Goal: Understand process/instructions: Learn about a topic

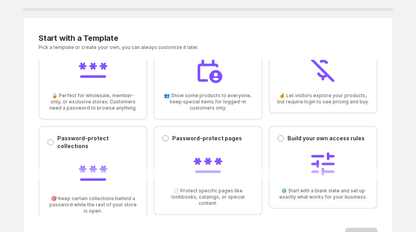
scroll to position [37, 0]
click at [162, 136] on span at bounding box center [165, 139] width 6 height 6
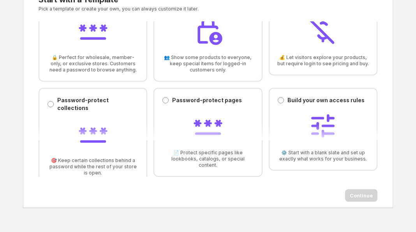
scroll to position [47, 0]
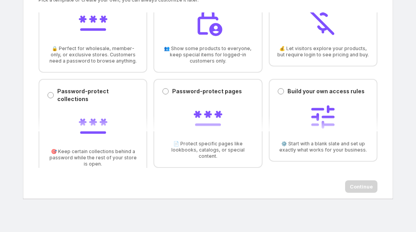
click at [82, 97] on div "Password-protect collections Password-protect collections 🎯 Keep certain collec…" at bounding box center [92, 128] width 91 height 80
click at [229, 116] on div at bounding box center [207, 118] width 91 height 33
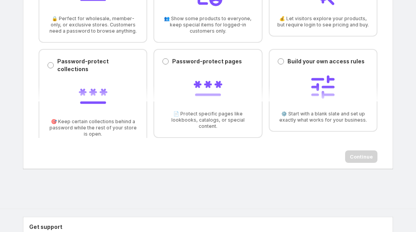
scroll to position [103, 0]
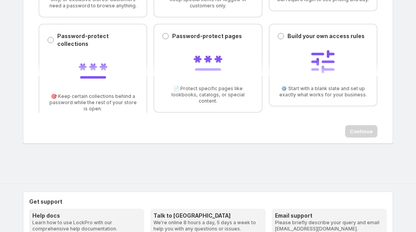
click at [364, 129] on div "Continue" at bounding box center [208, 131] width 339 height 12
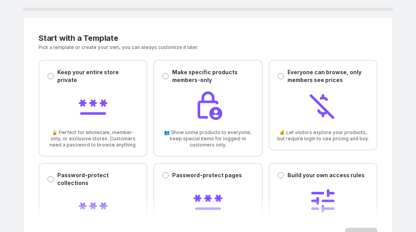
scroll to position [0, 0]
click at [294, 82] on p "Everyone can browse, only members see prices" at bounding box center [327, 76] width 81 height 16
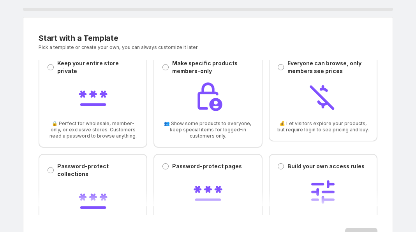
scroll to position [11, 0]
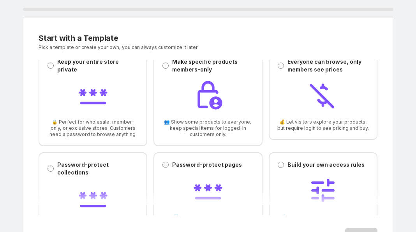
click at [201, 61] on p "Make specific products members-only" at bounding box center [212, 66] width 81 height 16
click at [164, 165] on span at bounding box center [165, 165] width 6 height 6
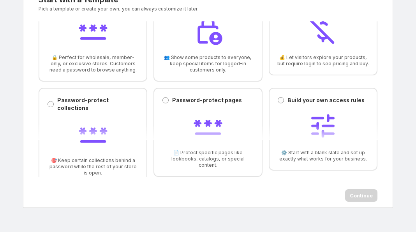
scroll to position [47, 0]
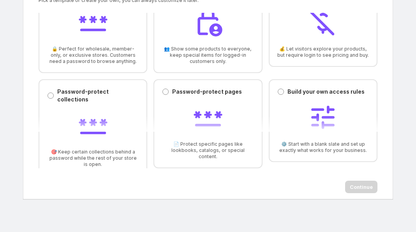
click at [355, 188] on div "Continue" at bounding box center [208, 187] width 339 height 12
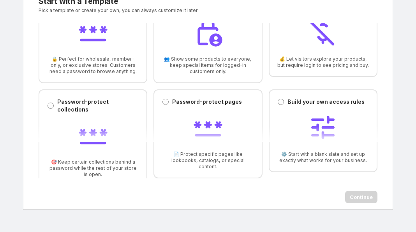
scroll to position [43, 0]
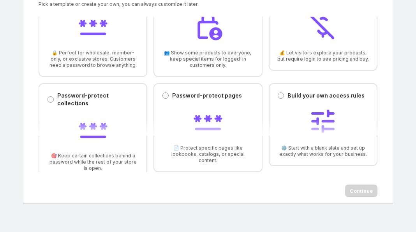
click at [174, 96] on p "Password-protect pages" at bounding box center [207, 96] width 70 height 8
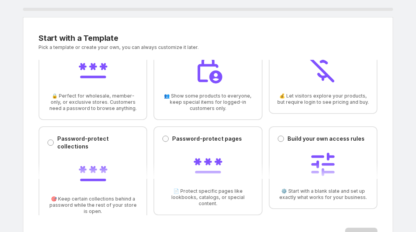
scroll to position [0, 0]
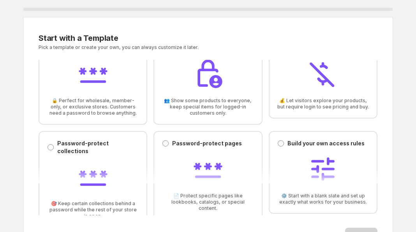
scroll to position [37, 0]
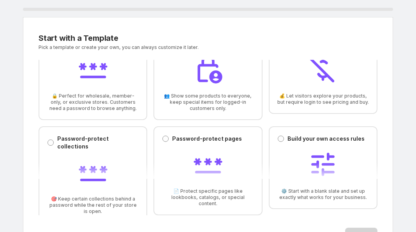
click at [173, 142] on p "Password-protect pages" at bounding box center [207, 139] width 70 height 8
click at [415, 18] on div "0 % Start with a Template. This page is ready Start with a Template Pick a temp…" at bounding box center [208, 133] width 416 height 267
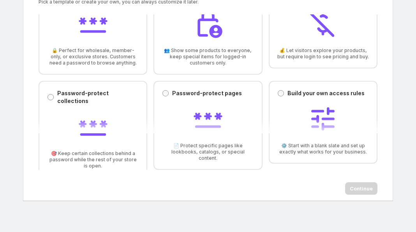
scroll to position [46, 0]
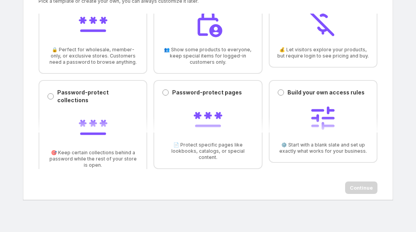
click at [272, 91] on div "Build your own access rules Build your own access rules ⚙️ Start with a blank s…" at bounding box center [322, 121] width 109 height 83
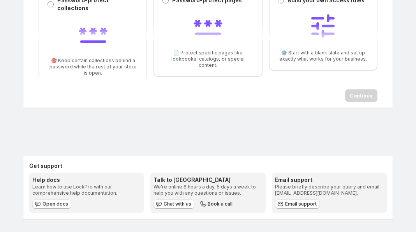
scroll to position [139, 0]
click at [66, 205] on span "Open docs" at bounding box center [55, 204] width 26 height 6
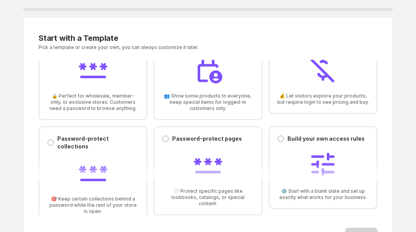
scroll to position [0, 0]
click at [105, 144] on div "Password-protect collections Password-protect collections 🎯 Keep certain collec…" at bounding box center [92, 175] width 91 height 80
click at [97, 93] on span "🔒 Perfect for wholesale, member-only, or exclusive stores. Customers need a pas…" at bounding box center [92, 102] width 91 height 19
click at [189, 84] on div at bounding box center [207, 69] width 91 height 33
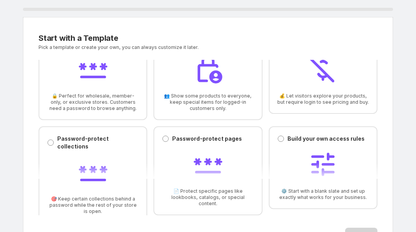
click at [288, 80] on div at bounding box center [322, 70] width 91 height 33
click at [291, 142] on p "Build your own access rules" at bounding box center [325, 139] width 77 height 8
click at [227, 153] on div at bounding box center [207, 165] width 91 height 33
click at [268, 161] on div "Build your own access rules Build your own access rules ⚙️ Start with a blank s…" at bounding box center [322, 167] width 109 height 83
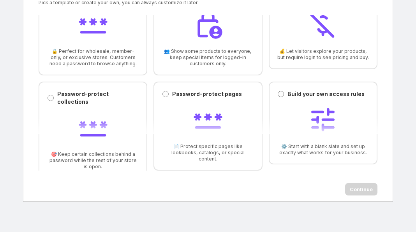
scroll to position [49, 0]
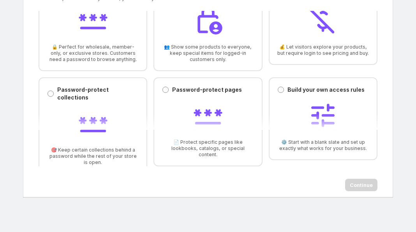
click at [355, 184] on div "Continue" at bounding box center [208, 185] width 339 height 12
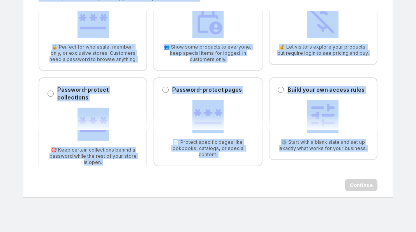
click at [356, 184] on div "Continue" at bounding box center [208, 185] width 339 height 12
